Goal: Find contact information: Find contact information

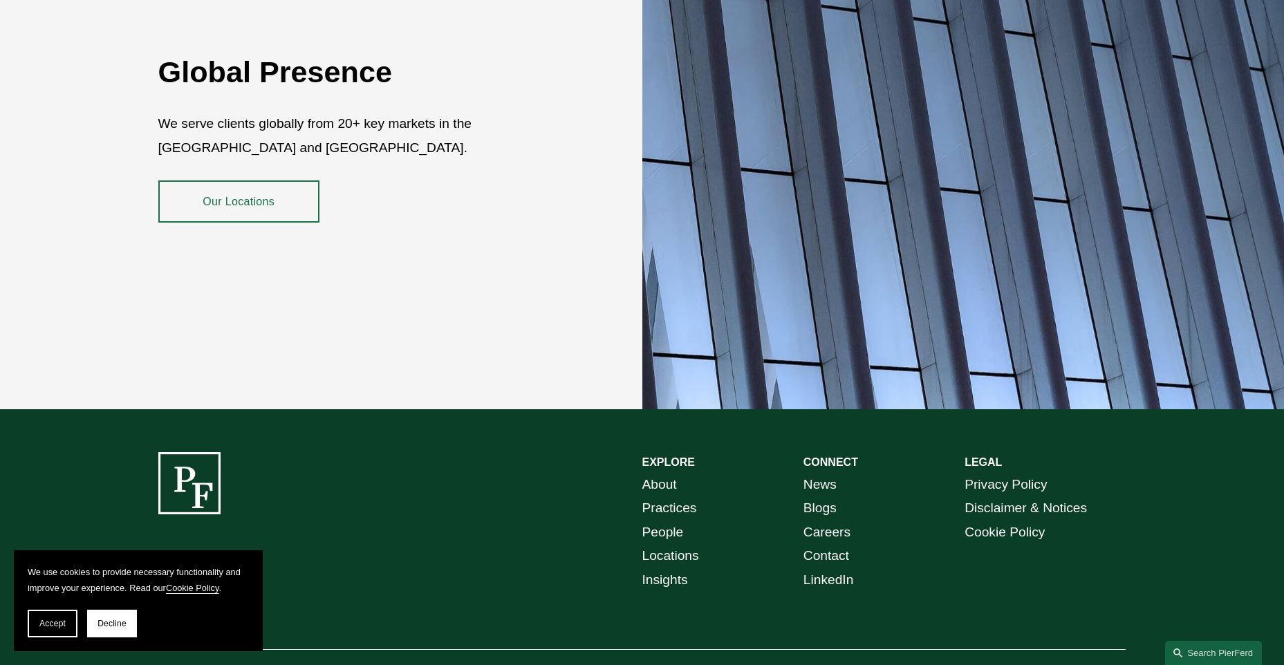
scroll to position [2521, 0]
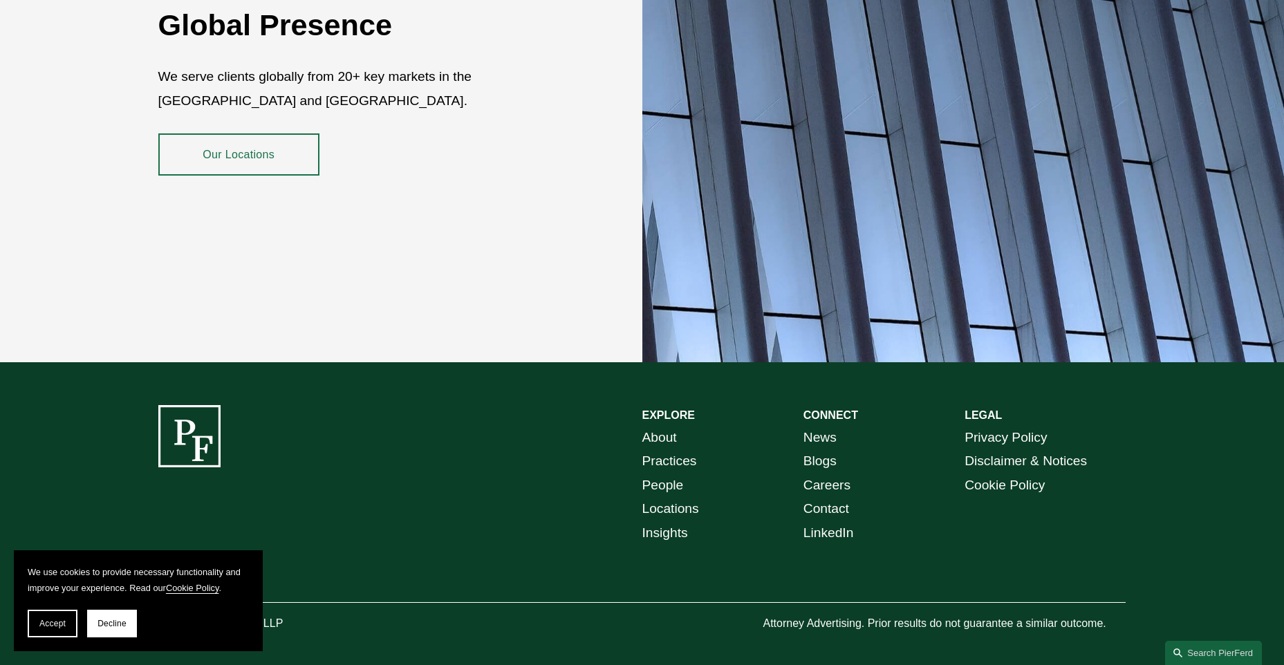
click at [665, 497] on link "Locations" at bounding box center [670, 509] width 57 height 24
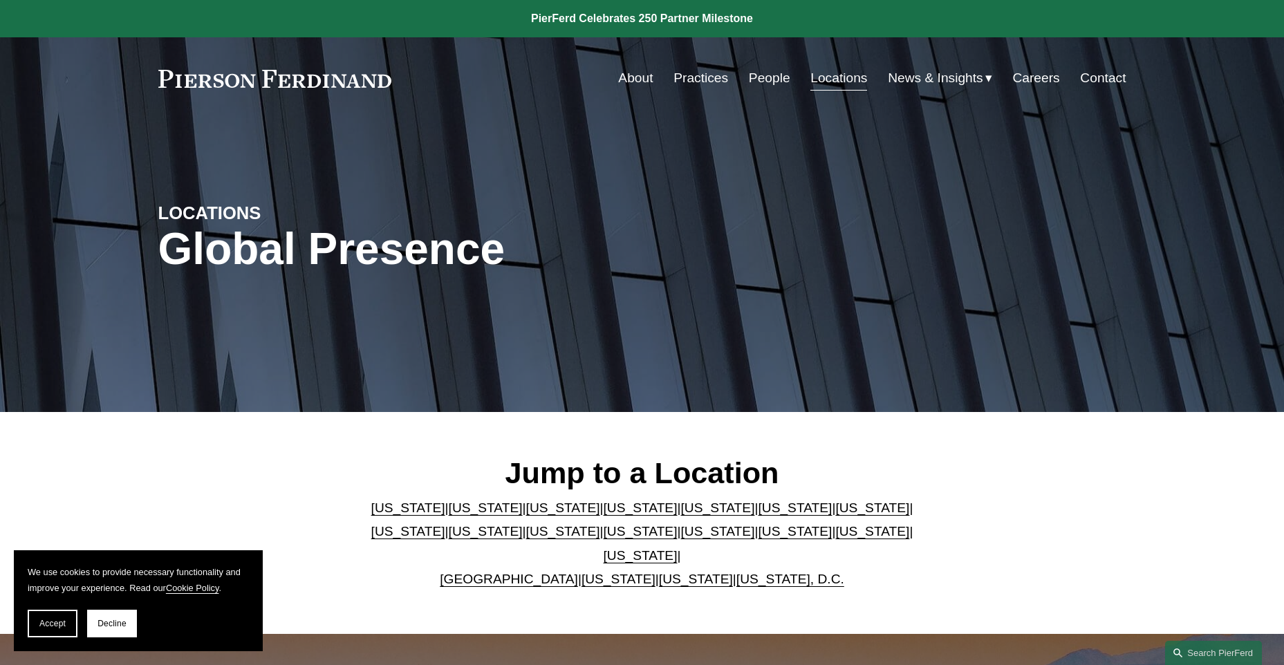
click at [629, 79] on link "About" at bounding box center [635, 78] width 35 height 26
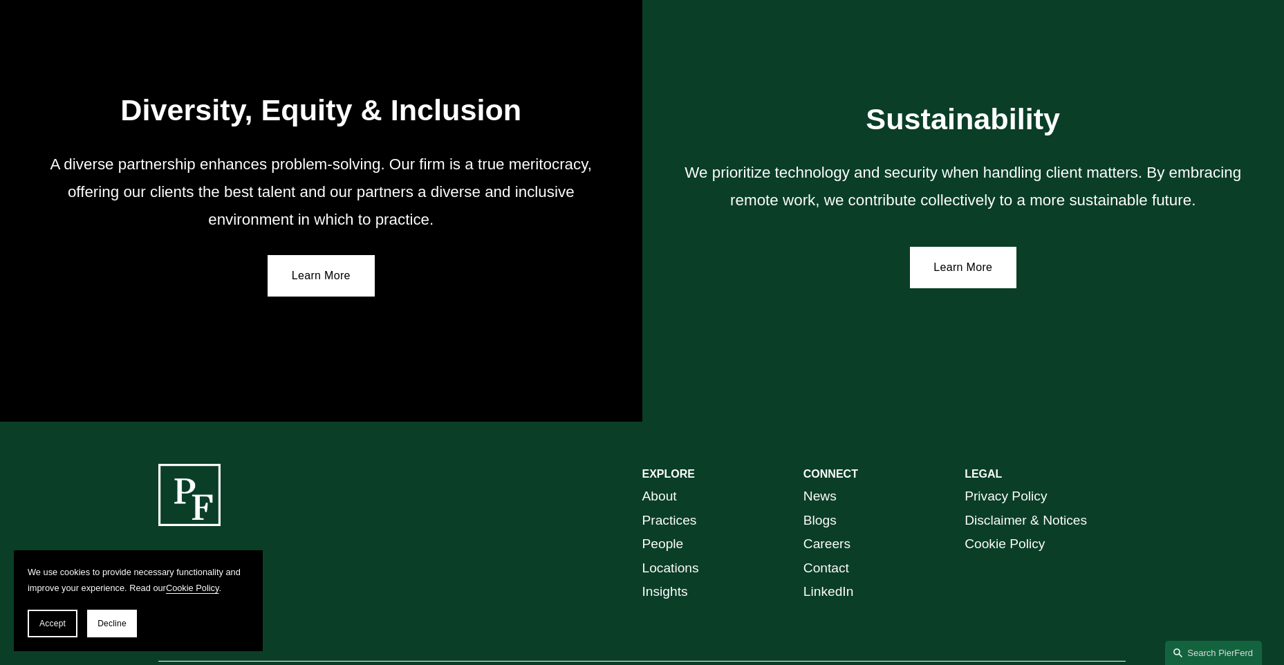
scroll to position [2500, 0]
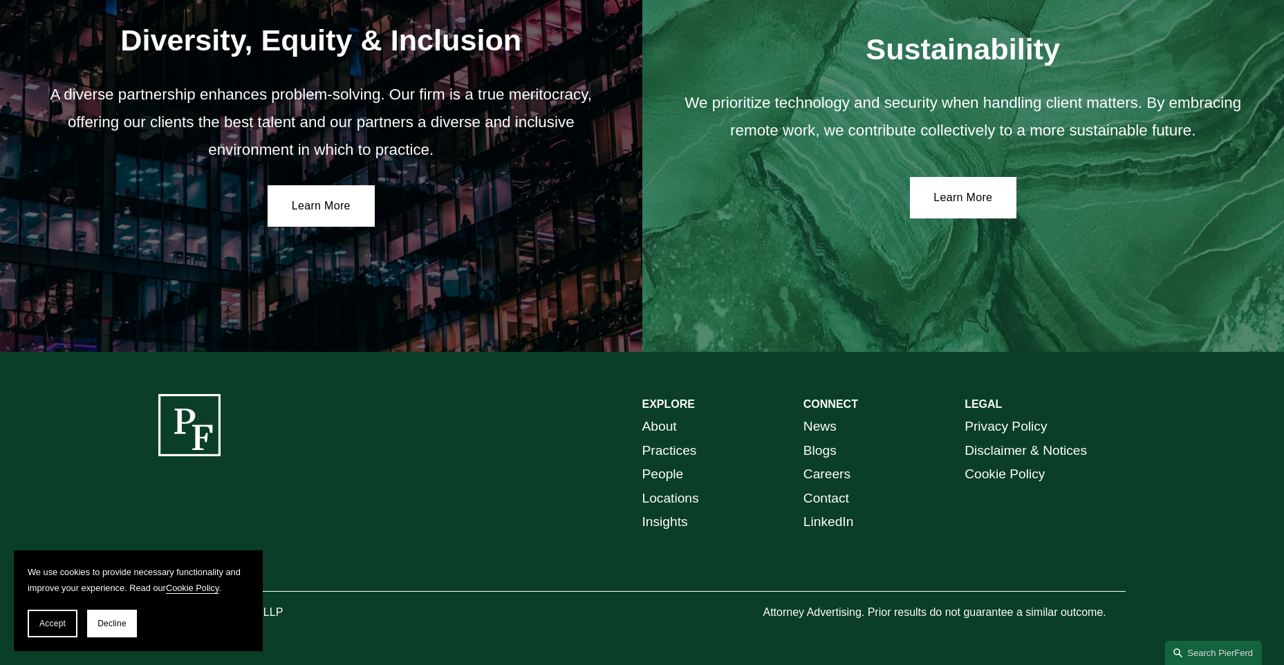
click at [826, 497] on link "Contact" at bounding box center [827, 499] width 46 height 24
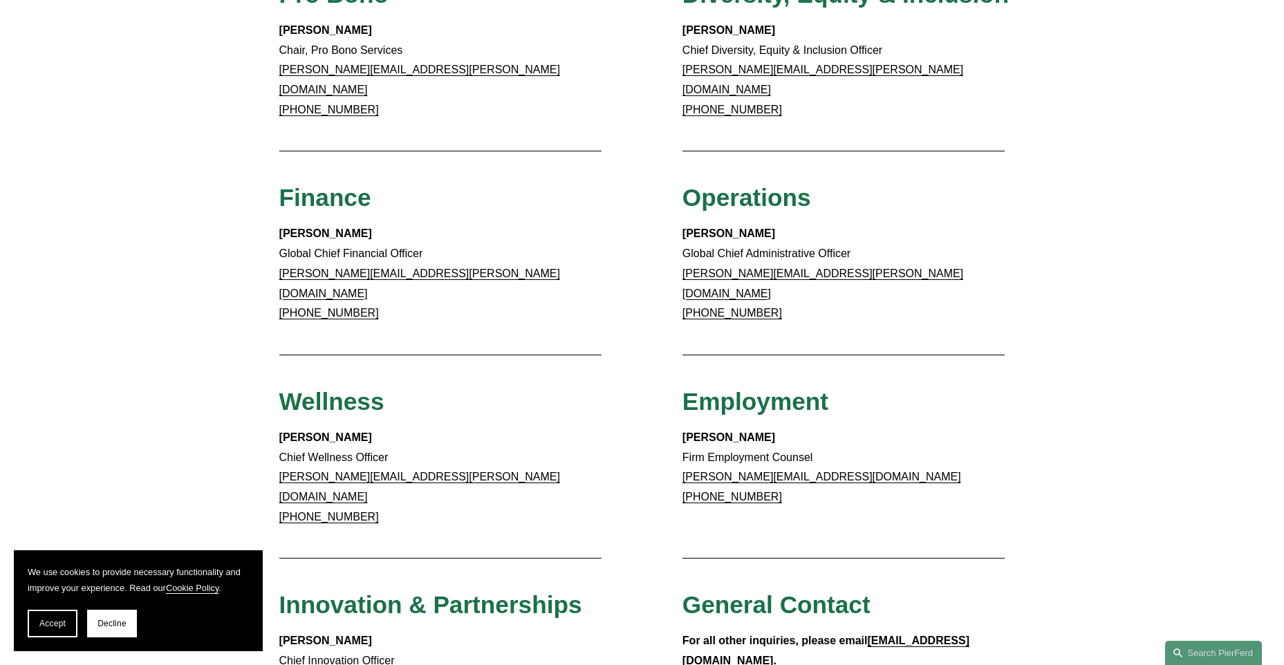
scroll to position [899, 0]
